Goal: Transaction & Acquisition: Purchase product/service

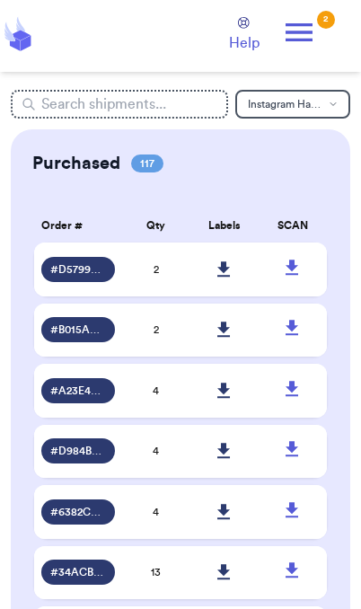
click at [309, 25] on icon at bounding box center [299, 32] width 27 height 18
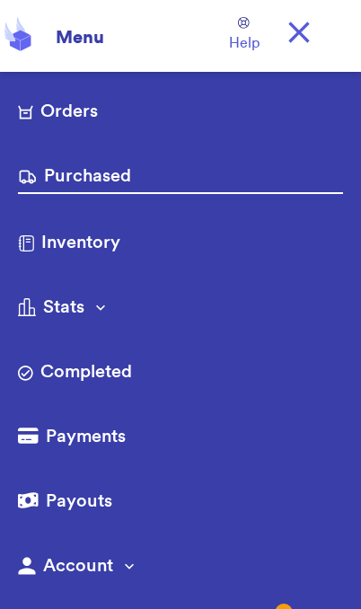
click at [107, 119] on link "Orders" at bounding box center [180, 113] width 325 height 29
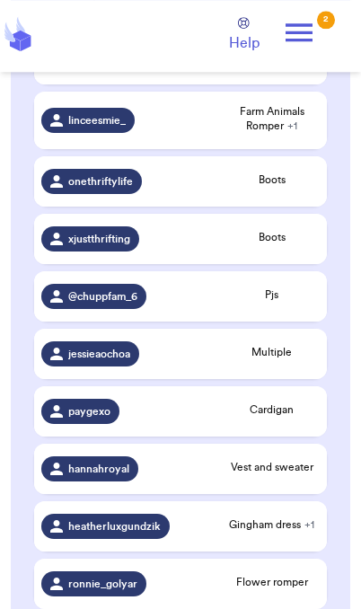
scroll to position [453, 0]
click at [290, 302] on span "Pjs" at bounding box center [272, 294] width 95 height 14
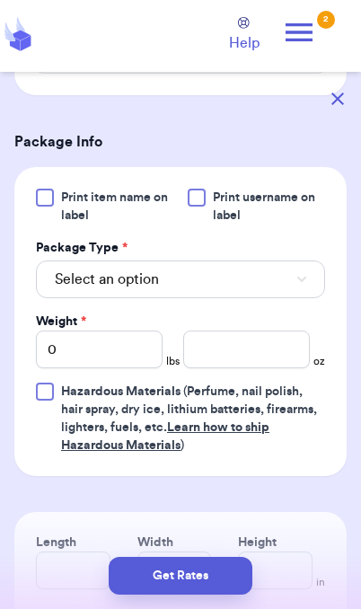
scroll to position [684, 0]
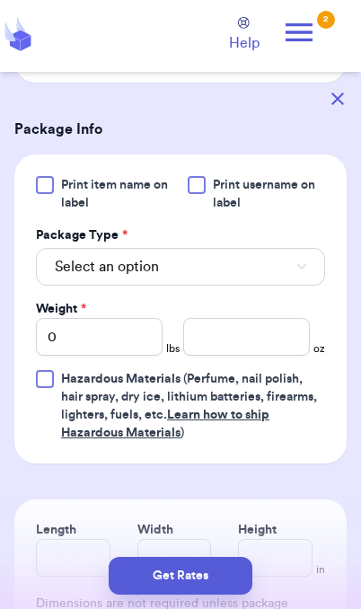
click at [290, 283] on button "Select an option" at bounding box center [180, 267] width 289 height 38
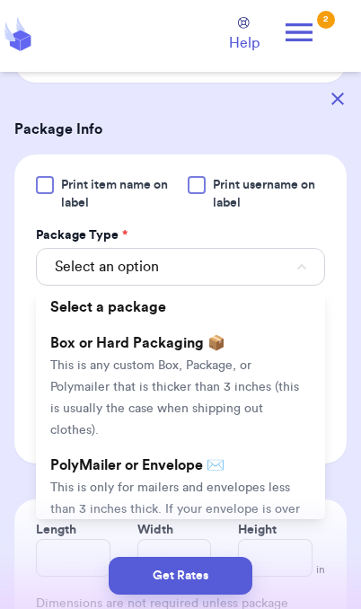
click at [260, 507] on span "This is only for mailers and envelopes less than 3 inches thick. If your envelo…" at bounding box center [175, 519] width 250 height 77
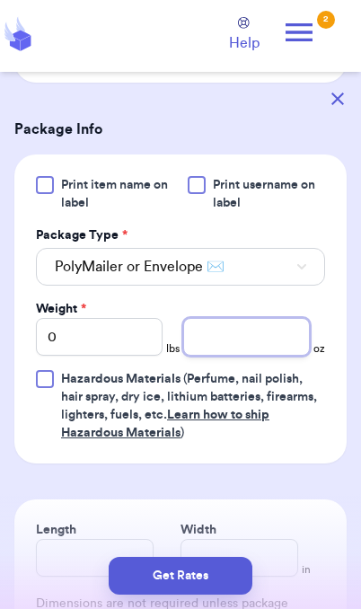
click at [240, 356] on input "number" at bounding box center [246, 337] width 127 height 38
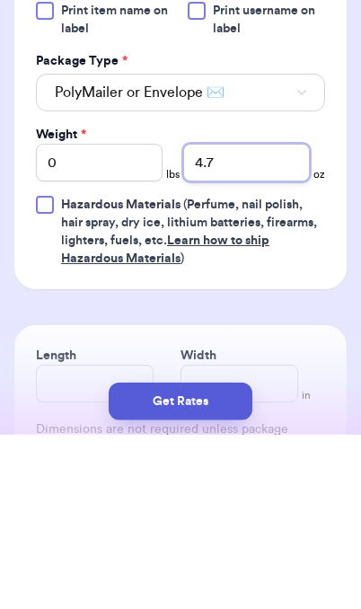
type input "4.7"
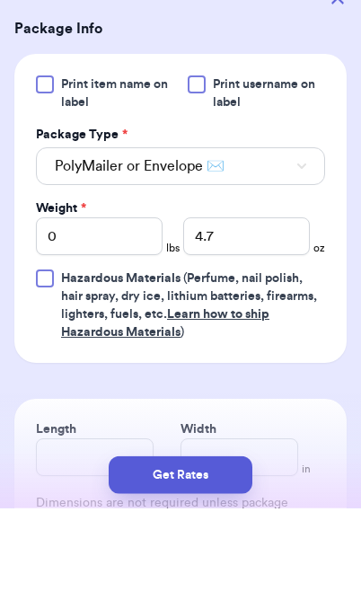
click at [217, 584] on button "Get Rates" at bounding box center [181, 576] width 144 height 38
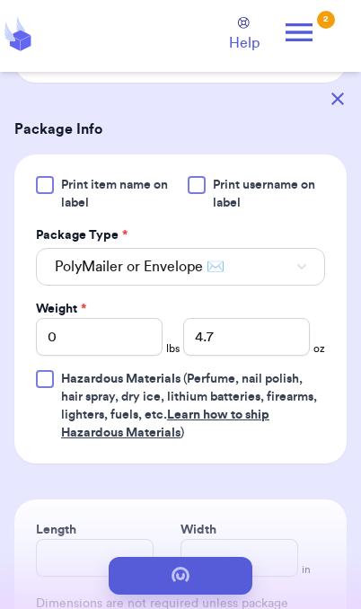
scroll to position [0, 0]
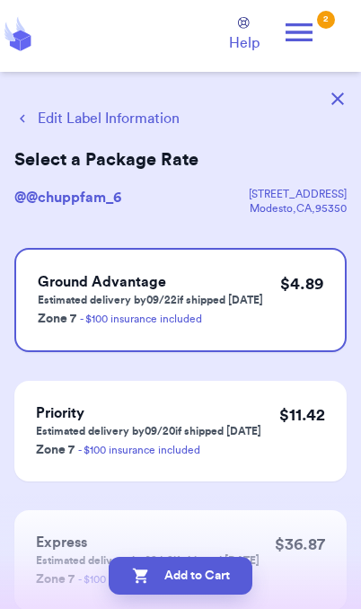
click at [66, 127] on button "Edit Label Information" at bounding box center [96, 119] width 165 height 22
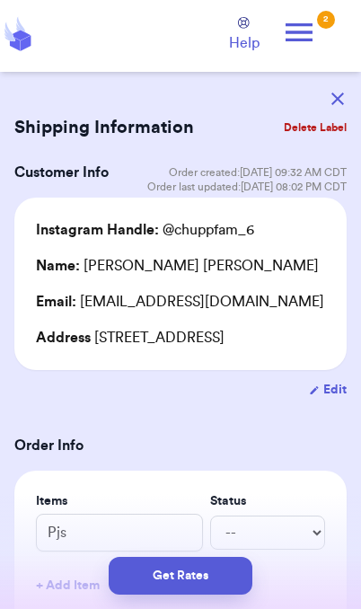
click at [223, 584] on button "Get Rates" at bounding box center [181, 576] width 144 height 38
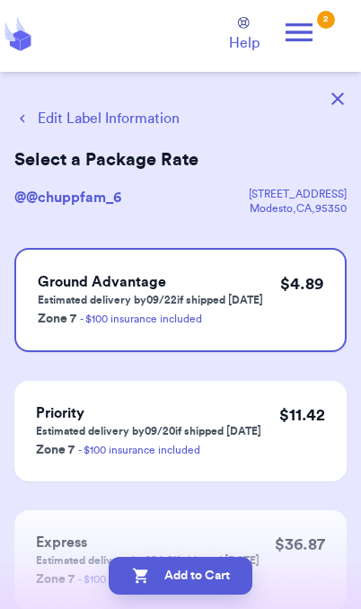
click at [223, 578] on button "Add to Cart" at bounding box center [181, 576] width 144 height 38
checkbox input "true"
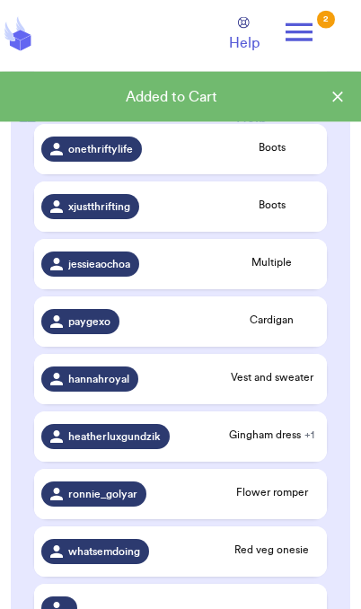
scroll to position [486, 0]
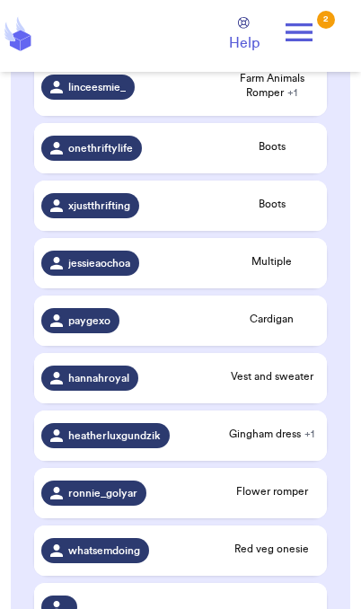
click at [289, 269] on span "Multiple" at bounding box center [272, 261] width 95 height 14
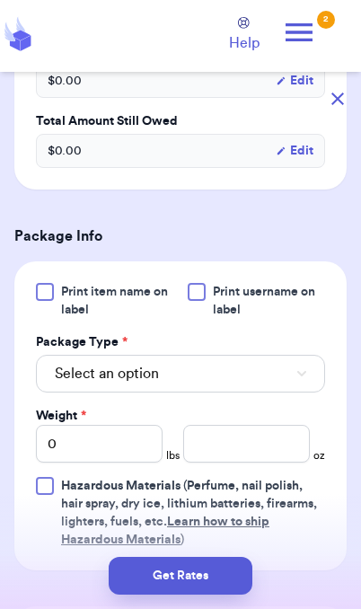
scroll to position [626, 0]
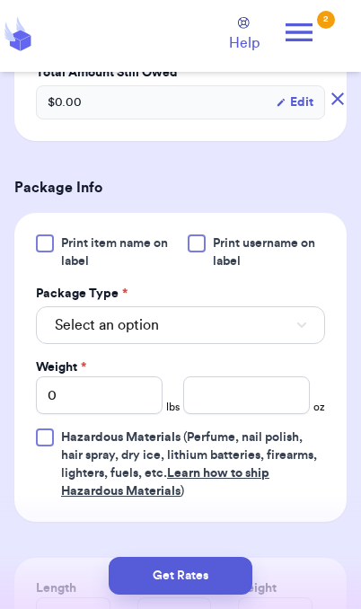
click at [274, 321] on button "Select an option" at bounding box center [180, 325] width 289 height 38
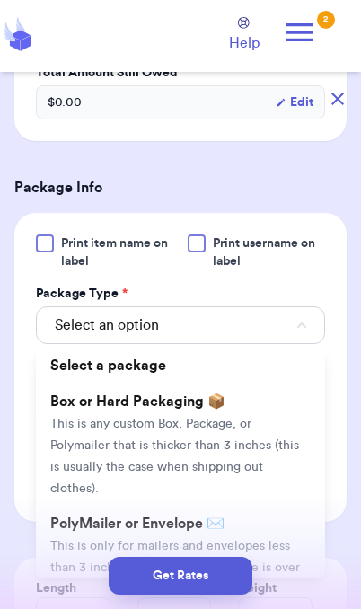
click at [257, 513] on li "PolyMailer or Envelope ✉️ This is only for mailers and envelopes less than 3 in…" at bounding box center [180, 567] width 289 height 122
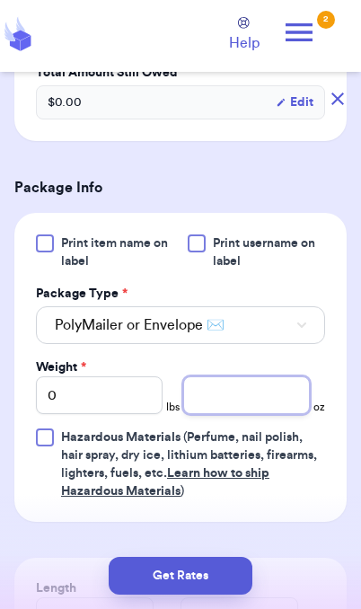
click at [245, 400] on input "number" at bounding box center [246, 395] width 127 height 38
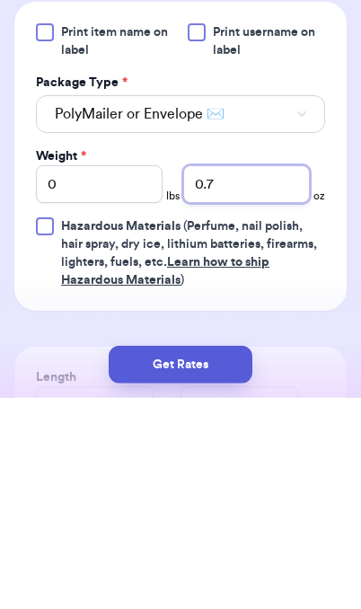
type input "0.7"
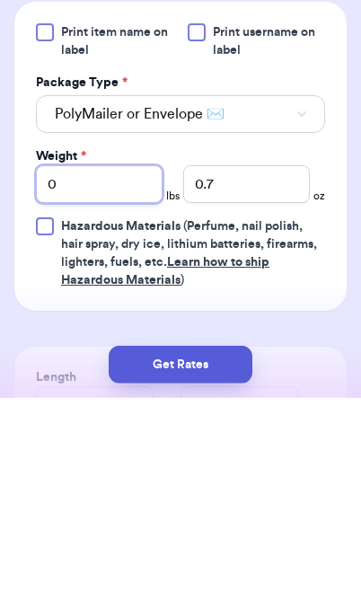
click at [108, 376] on input "0" at bounding box center [99, 395] width 127 height 38
type input "3"
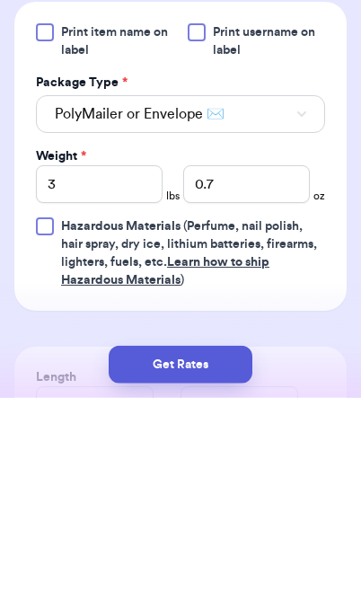
click at [228, 557] on button "Get Rates" at bounding box center [181, 576] width 144 height 38
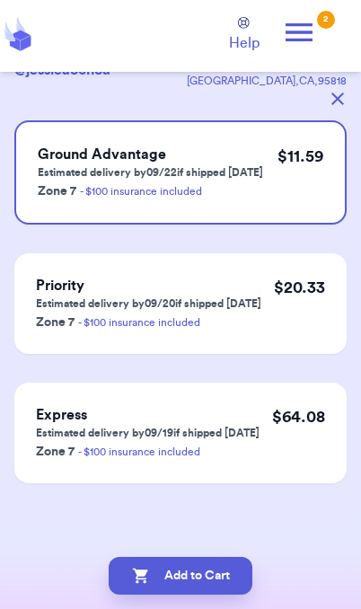
scroll to position [0, 0]
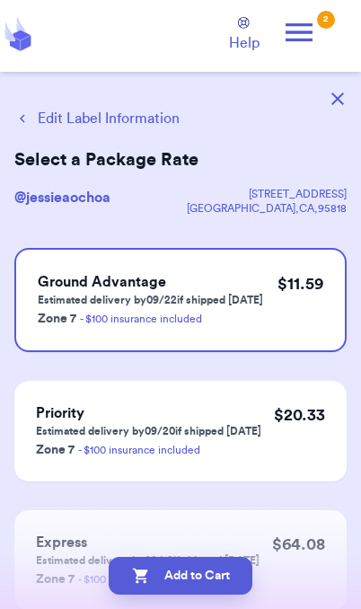
click at [214, 581] on button "Add to Cart" at bounding box center [181, 576] width 144 height 38
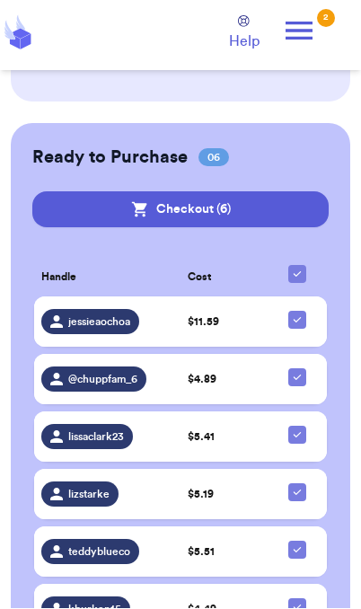
scroll to position [1248, 0]
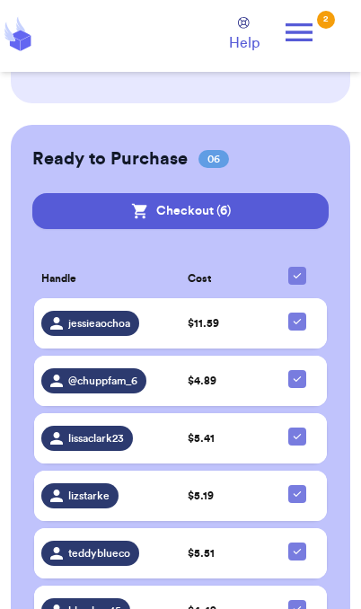
click at [288, 203] on button "Checkout ( 6 )" at bounding box center [180, 211] width 296 height 36
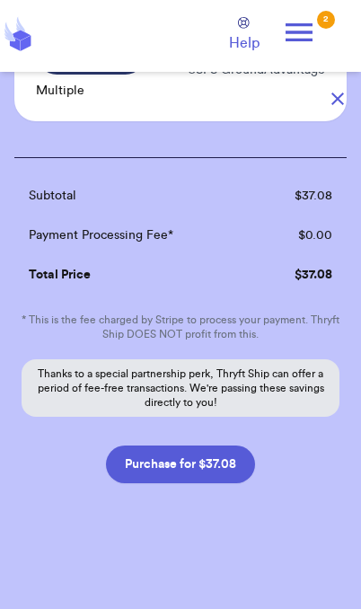
scroll to position [797, 0]
click at [229, 476] on button "Purchase for $37.08" at bounding box center [180, 465] width 149 height 38
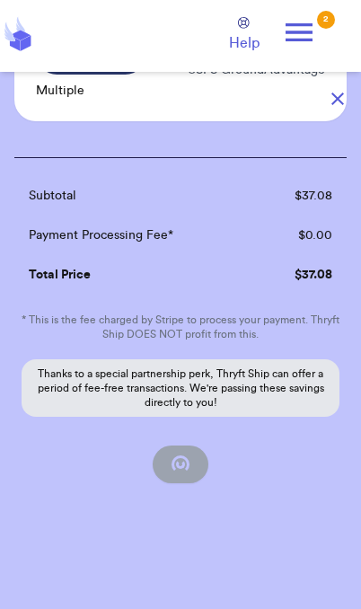
checkbox input "true"
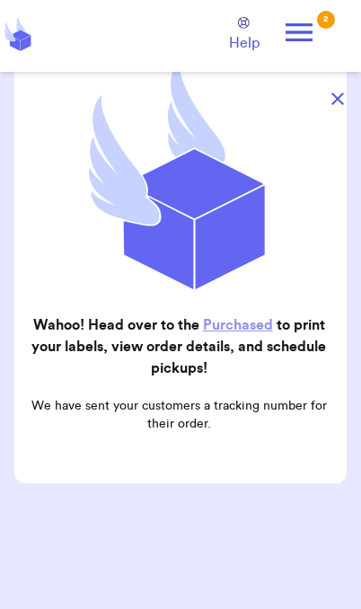
click at [343, 108] on button "button" at bounding box center [338, 99] width 40 height 40
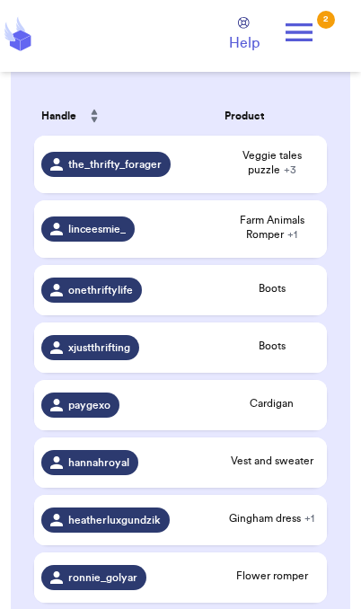
scroll to position [350, 0]
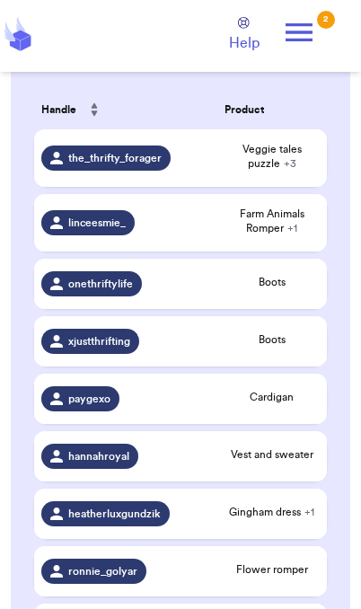
click at [290, 234] on span "+ 1" at bounding box center [292, 228] width 10 height 11
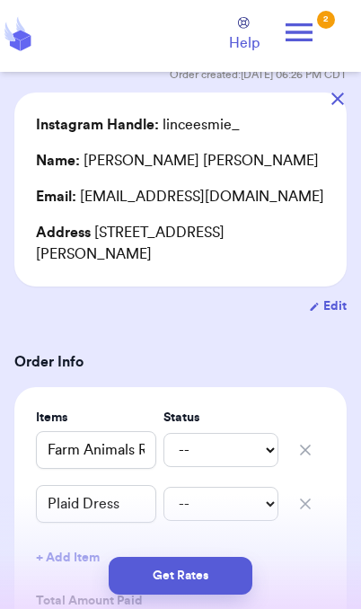
scroll to position [106, 0]
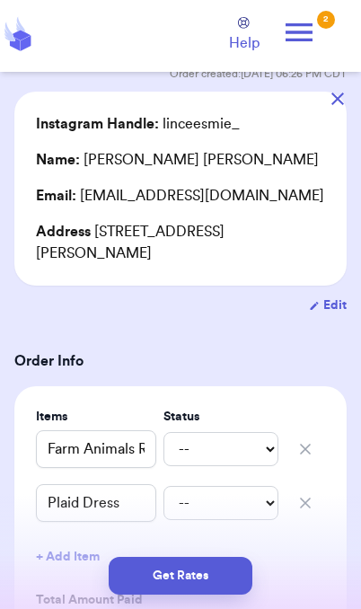
click at [335, 98] on icon "button" at bounding box center [337, 99] width 13 height 13
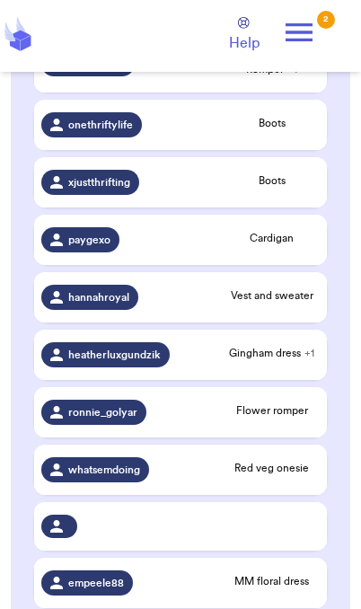
scroll to position [510, 0]
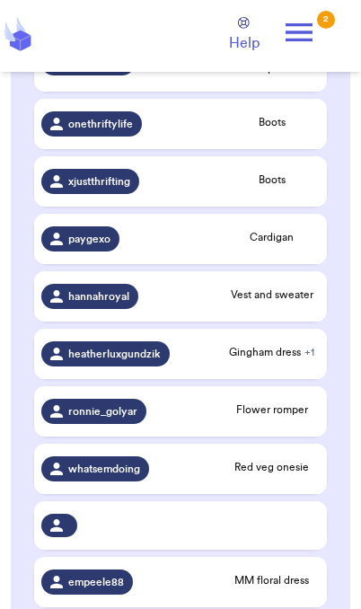
click at [284, 302] on span "Vest and sweater" at bounding box center [272, 294] width 95 height 14
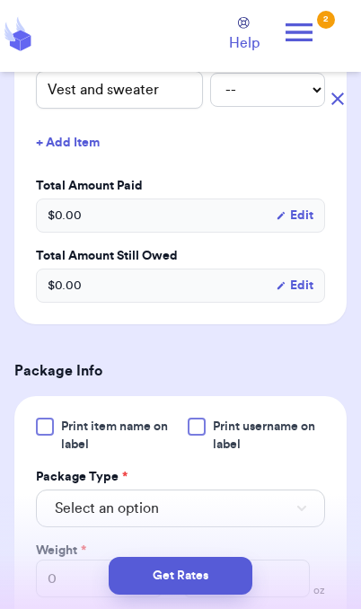
scroll to position [467, 0]
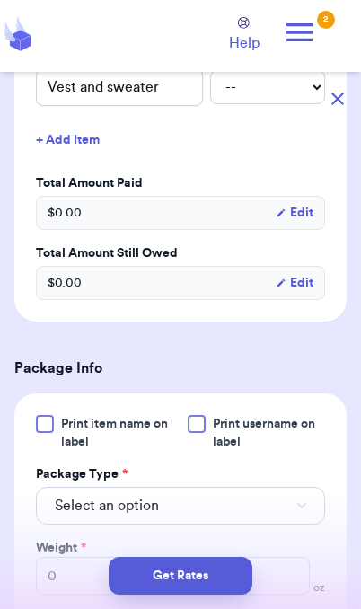
click at [296, 509] on button "Select an option" at bounding box center [180, 506] width 289 height 38
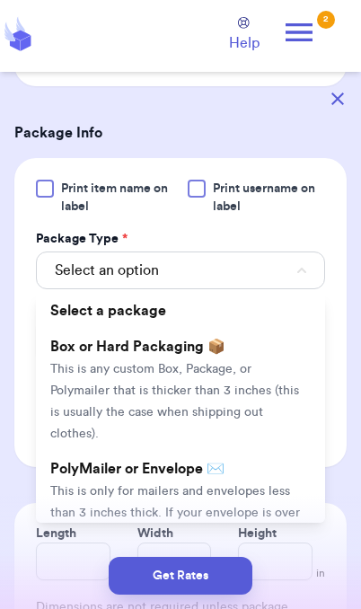
scroll to position [755, 0]
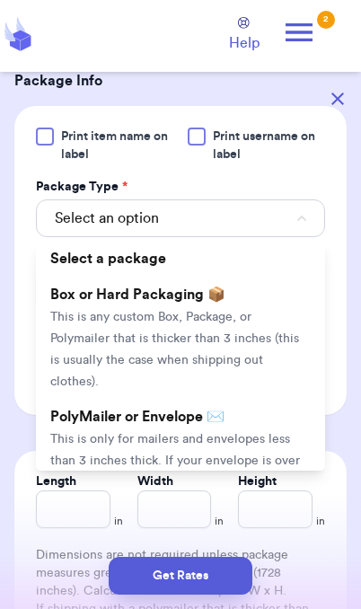
click at [266, 428] on li "PolyMailer or Envelope ✉️ This is only for mailers and envelopes less than 3 in…" at bounding box center [180, 460] width 289 height 122
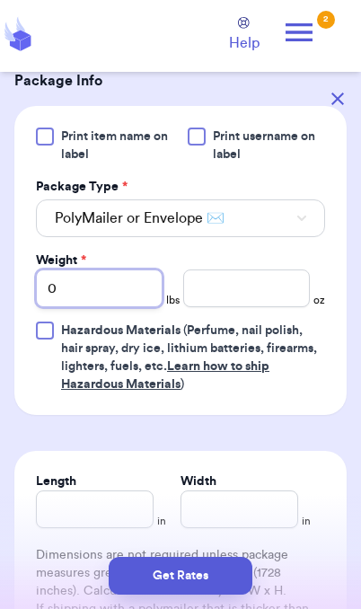
click at [133, 300] on input "0" at bounding box center [99, 288] width 127 height 38
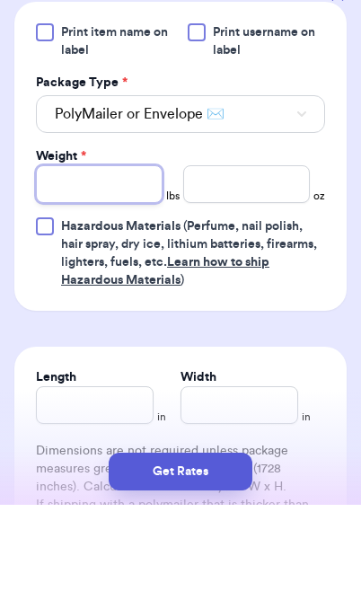
type input "0"
type input "01"
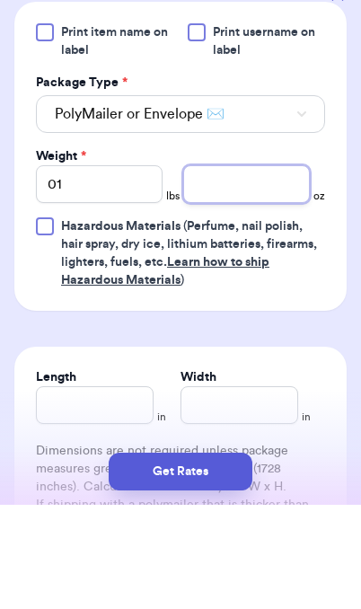
click at [243, 269] on input "number" at bounding box center [246, 288] width 127 height 38
type input "6"
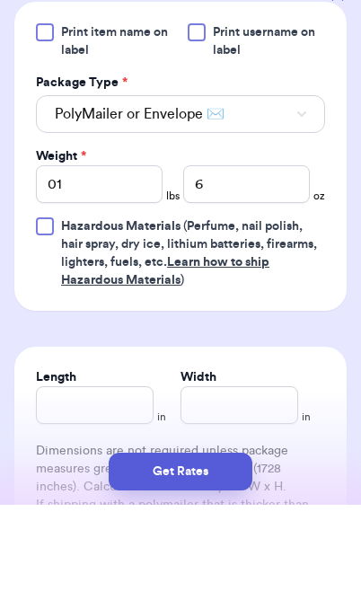
scroll to position [74, 0]
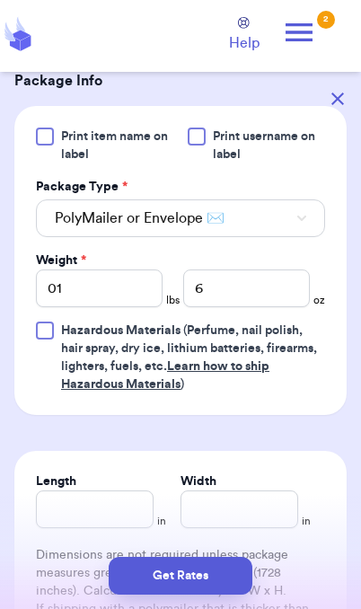
click at [221, 578] on button "Get Rates" at bounding box center [181, 576] width 144 height 38
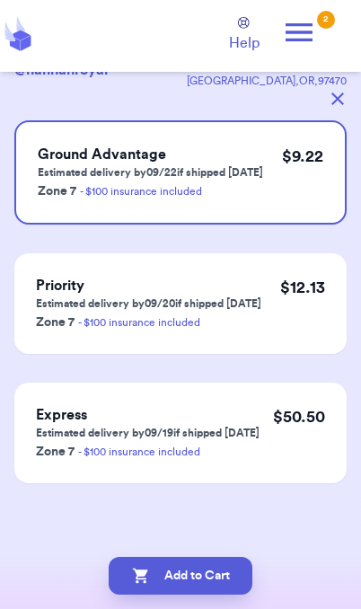
scroll to position [128, 0]
click at [242, 586] on button "Add to Cart" at bounding box center [181, 576] width 144 height 38
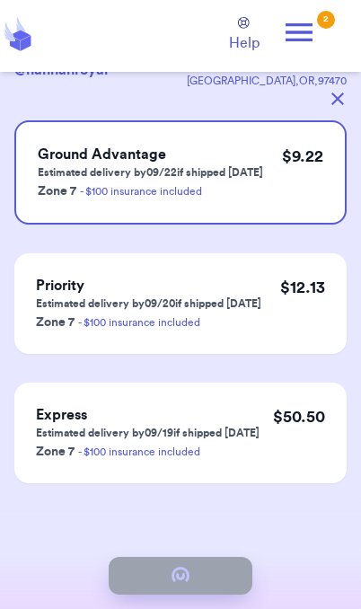
checkbox input "true"
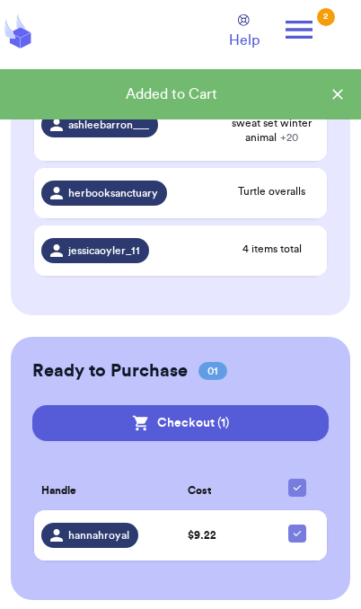
scroll to position [976, 0]
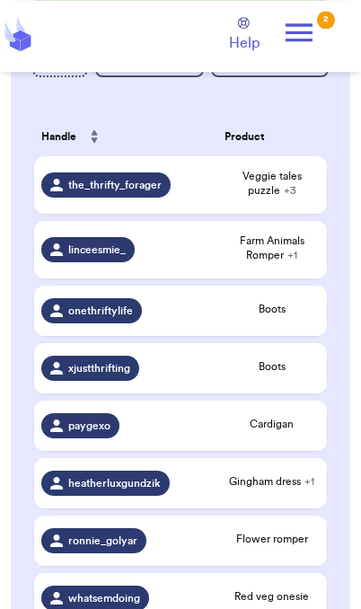
scroll to position [322, 0]
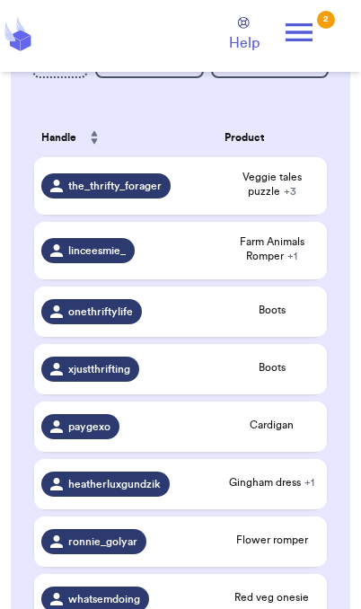
click at [118, 439] on div "paygexo" at bounding box center [80, 426] width 78 height 25
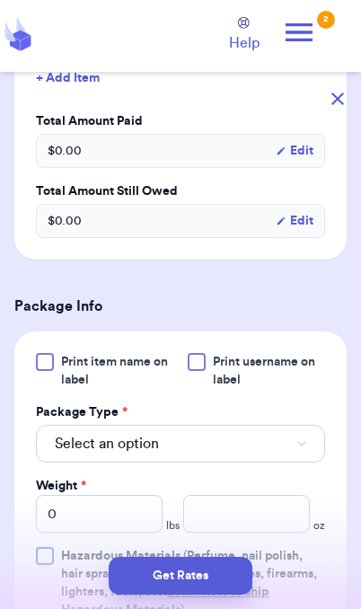
scroll to position [558, 0]
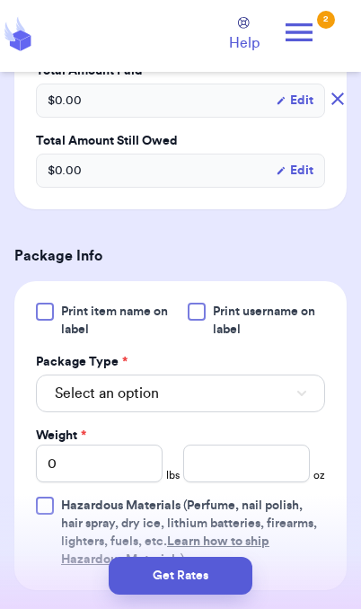
click at [297, 412] on button "Select an option" at bounding box center [180, 394] width 289 height 38
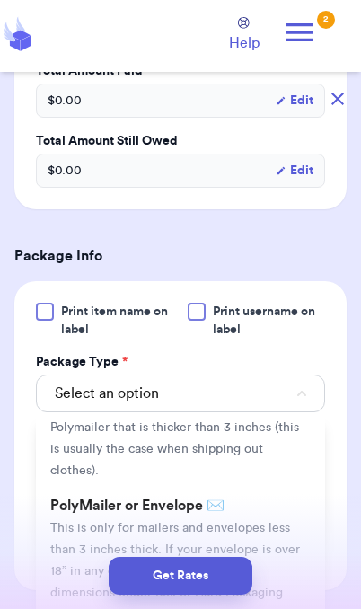
scroll to position [102, 0]
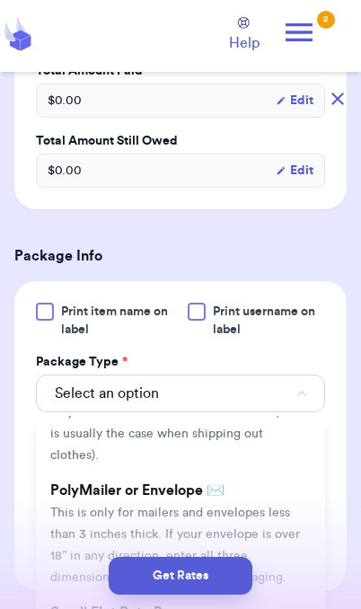
click at [285, 525] on span "This is only for mailers and envelopes less than 3 inches thick. If your envelo…" at bounding box center [175, 545] width 250 height 77
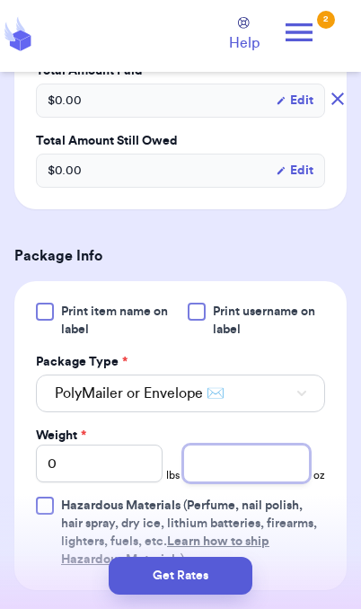
click at [260, 482] on input "number" at bounding box center [246, 464] width 127 height 38
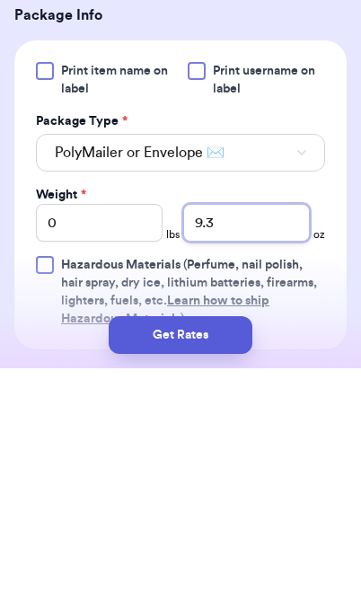
type input "9.3"
click at [225, 557] on button "Get Rates" at bounding box center [181, 576] width 144 height 38
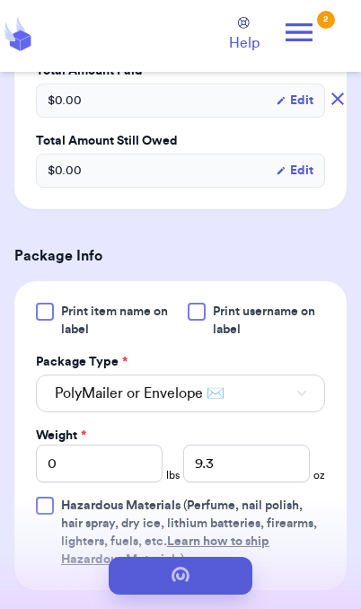
scroll to position [0, 0]
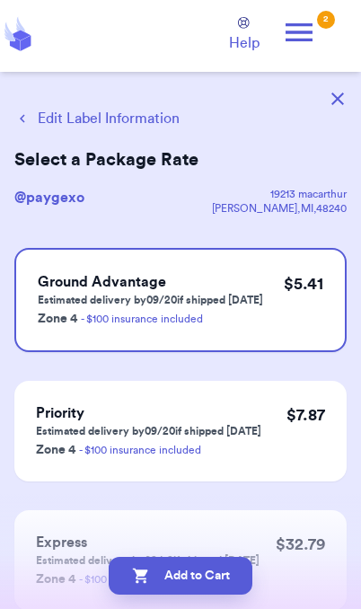
click at [229, 577] on button "Add to Cart" at bounding box center [181, 576] width 144 height 38
checkbox input "true"
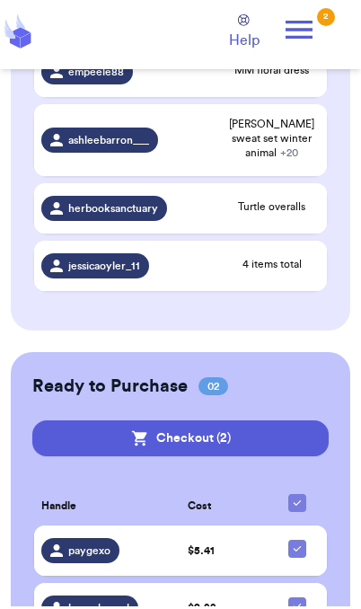
scroll to position [903, 0]
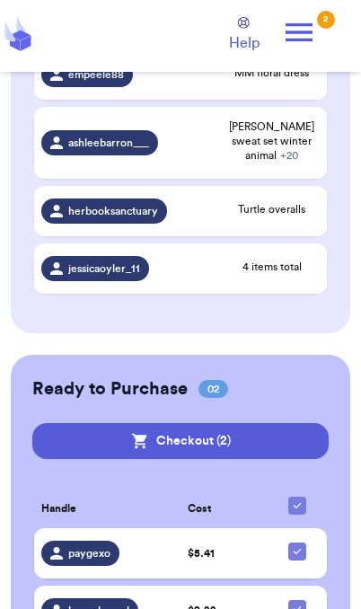
click at [263, 430] on button "Checkout ( 2 )" at bounding box center [180, 441] width 296 height 36
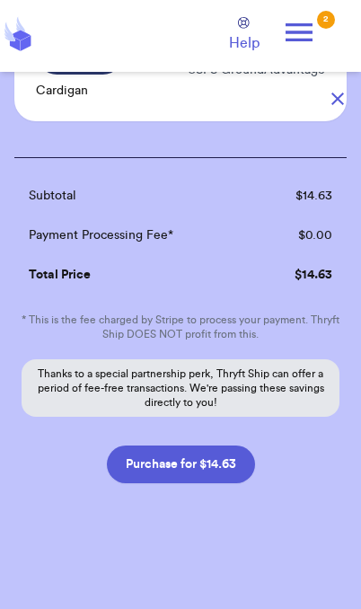
scroll to position [297, 0]
click at [225, 472] on button "Purchase for $14.63" at bounding box center [181, 465] width 148 height 38
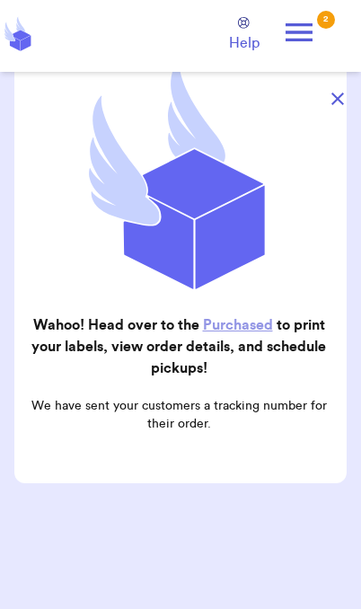
scroll to position [181, 0]
click at [342, 102] on icon "button" at bounding box center [337, 99] width 13 height 13
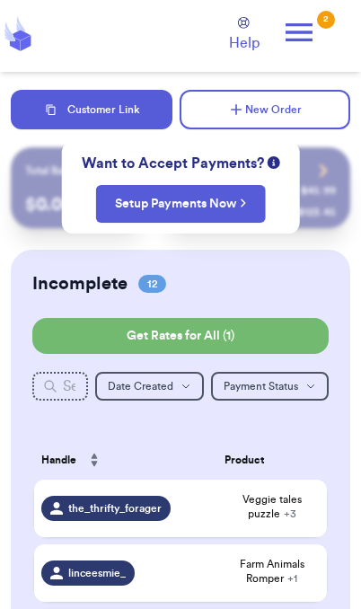
click at [301, 31] on icon at bounding box center [299, 32] width 27 height 18
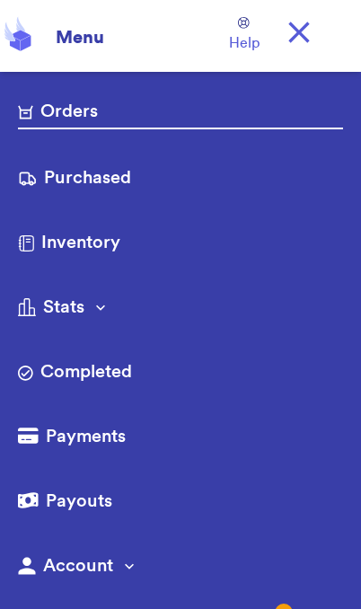
click at [129, 178] on link "Purchased" at bounding box center [180, 179] width 325 height 29
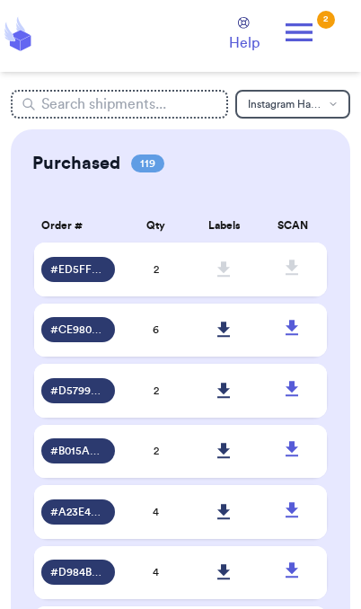
click at [233, 339] on link at bounding box center [225, 330] width 40 height 40
